Goal: Information Seeking & Learning: Learn about a topic

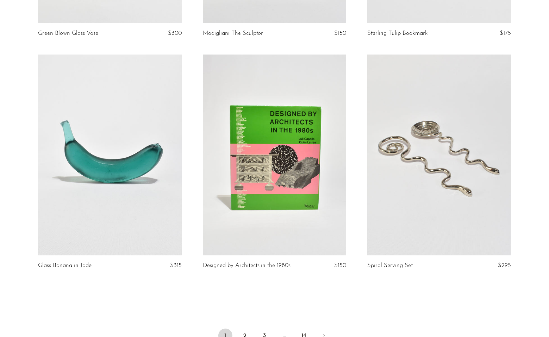
scroll to position [2642, 0]
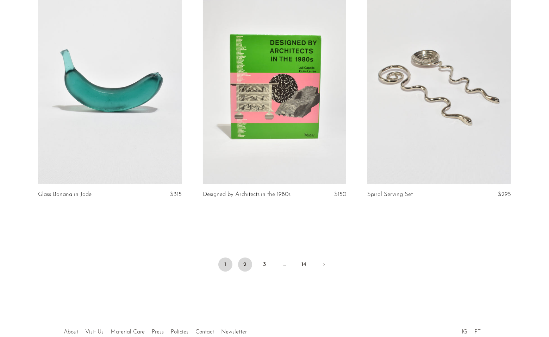
click at [244, 268] on link "2" at bounding box center [245, 265] width 14 height 14
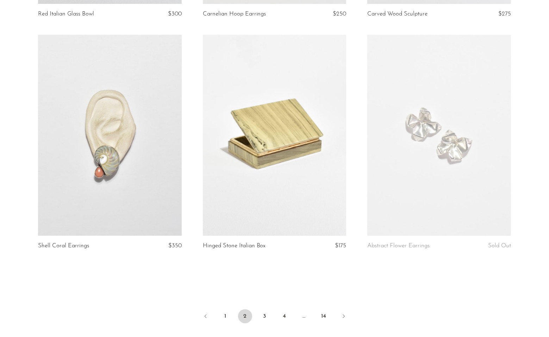
scroll to position [2678, 0]
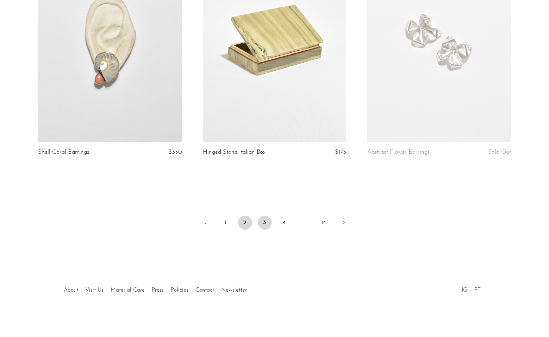
click at [262, 224] on link "3" at bounding box center [265, 223] width 14 height 14
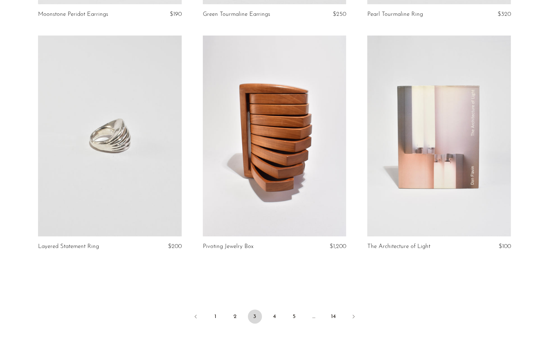
scroll to position [2685, 0]
